Goal: Information Seeking & Learning: Learn about a topic

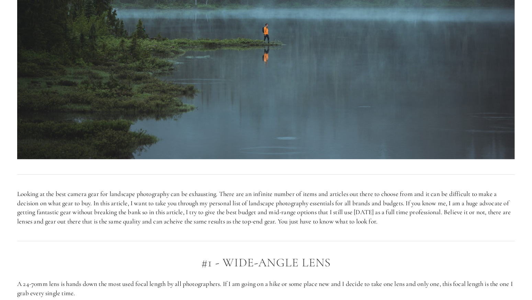
scroll to position [269, 0]
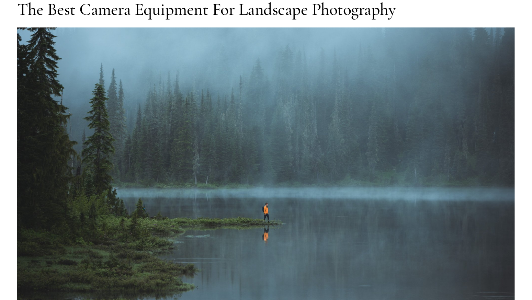
scroll to position [0, 0]
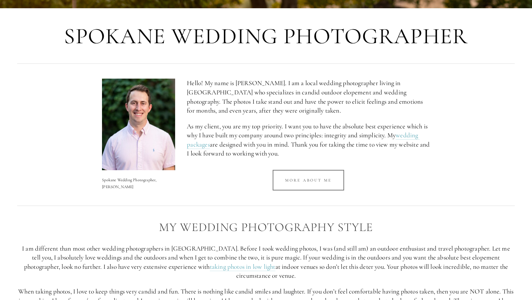
scroll to position [271, 0]
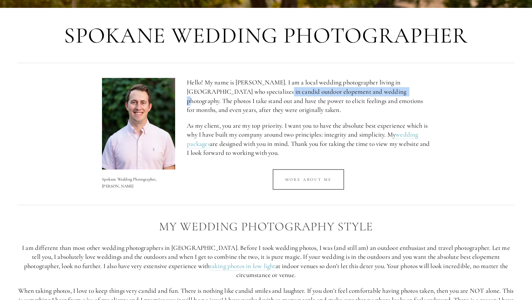
drag, startPoint x: 241, startPoint y: 93, endPoint x: 363, endPoint y: 92, distance: 121.9
click at [363, 92] on p "Hello! My name is [PERSON_NAME]. I am a local wedding photographer living in [G…" at bounding box center [308, 96] width 243 height 36
copy p "outdoor elopement and wedding photography."
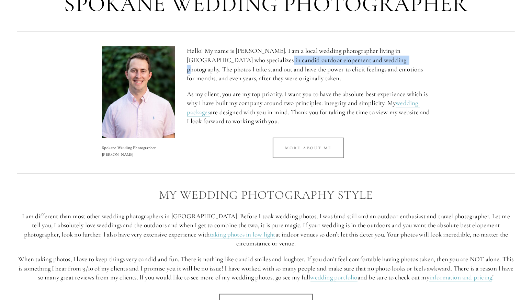
scroll to position [303, 0]
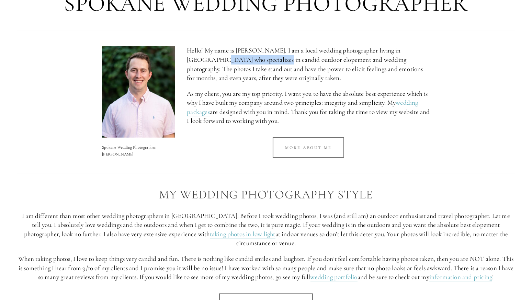
drag, startPoint x: 187, startPoint y: 58, endPoint x: 240, endPoint y: 57, distance: 52.5
click at [240, 57] on p "Hello! My name is [PERSON_NAME]. I am a local wedding photographer living in [G…" at bounding box center [308, 64] width 243 height 36
copy p "specializes in candid"
